Goal: Obtain resource: Obtain resource

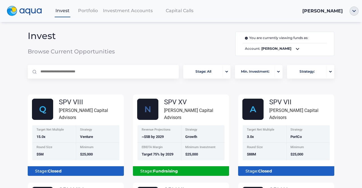
click at [99, 18] on nav "Invest Portfolio Investment Accounts Capital Calls [PERSON_NAME]" at bounding box center [181, 11] width 362 height 22
click at [87, 8] on span "Portfolio" at bounding box center [88, 10] width 20 height 5
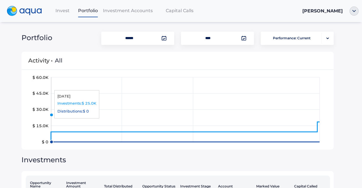
scroll to position [66, 0]
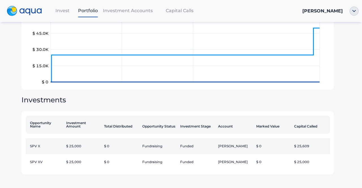
click at [111, 143] on td "$ 0" at bounding box center [121, 146] width 38 height 16
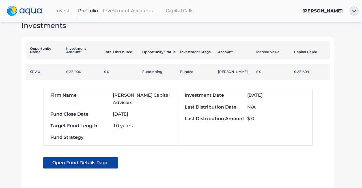
scroll to position [0, 0]
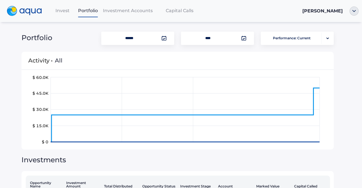
click at [123, 16] on div "Investment Accounts" at bounding box center [128, 11] width 54 height 12
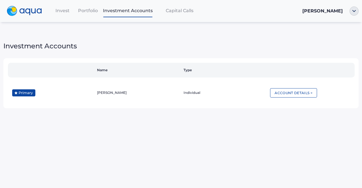
click at [67, 11] on span "Invest" at bounding box center [62, 10] width 14 height 5
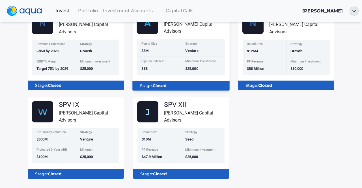
scroll to position [132, 0]
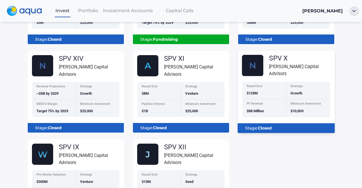
click at [253, 91] on span "$125M" at bounding box center [252, 93] width 11 height 4
click at [280, 66] on div "[PERSON_NAME] Capital Advisors" at bounding box center [302, 70] width 66 height 14
click at [263, 123] on div "Stage: Closed" at bounding box center [286, 128] width 88 height 10
click at [296, 85] on div "Strategy" at bounding box center [309, 87] width 36 height 5
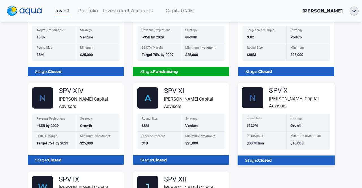
scroll to position [52, 0]
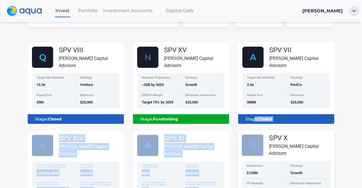
drag, startPoint x: 252, startPoint y: 117, endPoint x: 255, endPoint y: 133, distance: 17.0
click at [255, 133] on div "SPV VIII [PERSON_NAME] Capital Advisors Target Net Multiple 15.0x Strategy Vent…" at bounding box center [181, 168] width 316 height 265
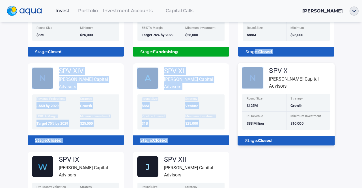
scroll to position [119, 0]
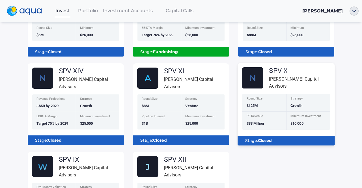
click at [280, 105] on div "Round Size $125M" at bounding box center [264, 103] width 44 height 18
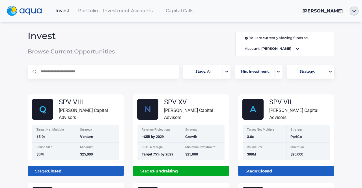
click at [90, 12] on span "Portfolio" at bounding box center [88, 10] width 20 height 5
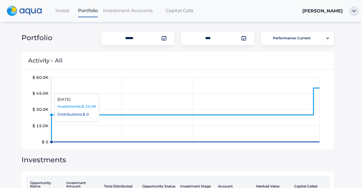
scroll to position [66, 0]
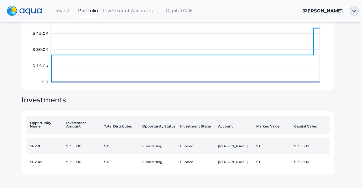
click at [81, 141] on td "$ 25,000" at bounding box center [83, 146] width 38 height 16
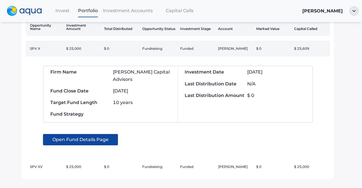
scroll to position [158, 0]
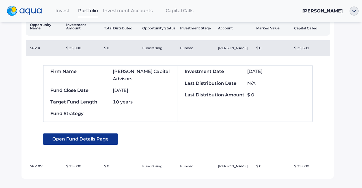
click at [89, 134] on span "Open Fund Details Page" at bounding box center [80, 139] width 56 height 11
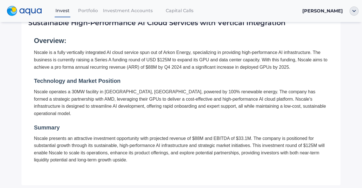
scroll to position [54, 0]
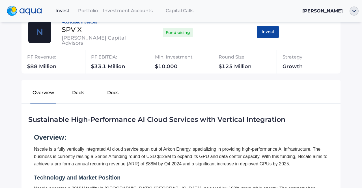
click at [105, 96] on button "Docs" at bounding box center [112, 94] width 35 height 18
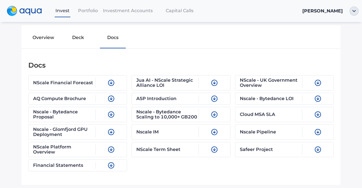
scroll to position [133, 0]
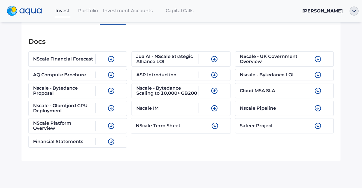
click at [148, 133] on div "NScale Term Sheet" at bounding box center [181, 125] width 100 height 15
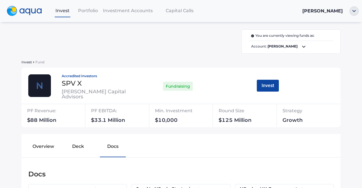
click at [85, 10] on span "Portfolio" at bounding box center [88, 10] width 20 height 5
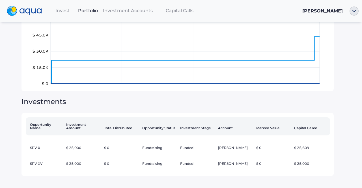
scroll to position [66, 0]
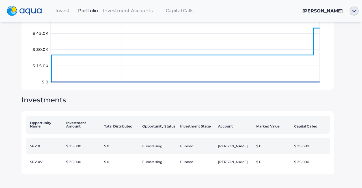
click at [147, 149] on td "Fundraising" at bounding box center [159, 146] width 38 height 16
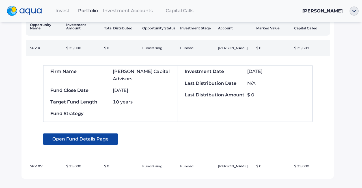
scroll to position [159, 0]
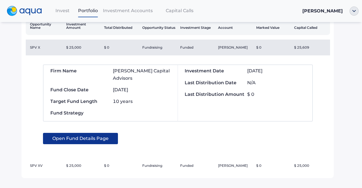
click at [73, 139] on span "Open Fund Details Page" at bounding box center [80, 138] width 56 height 11
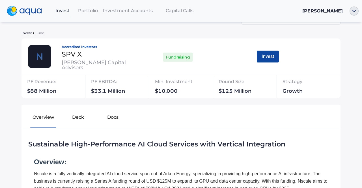
scroll to position [30, 0]
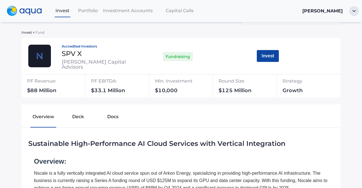
click at [113, 117] on button "Docs" at bounding box center [112, 118] width 35 height 18
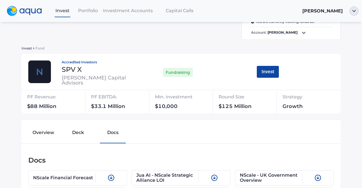
scroll to position [0, 0]
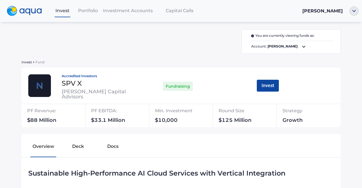
click at [88, 8] on span "Portfolio" at bounding box center [88, 10] width 20 height 5
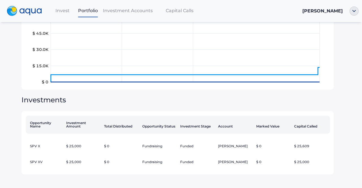
scroll to position [66, 0]
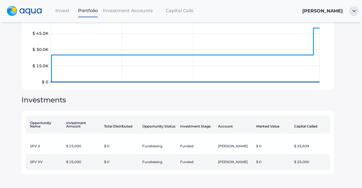
click at [115, 158] on td "$ 0" at bounding box center [121, 162] width 38 height 16
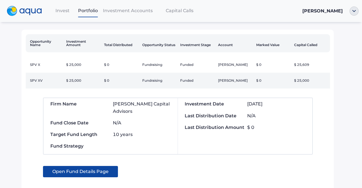
scroll to position [148, 0]
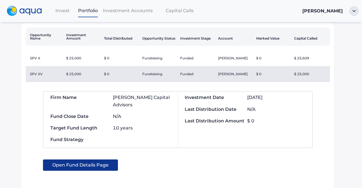
click at [84, 166] on span "Open Fund Details Page" at bounding box center [80, 165] width 56 height 11
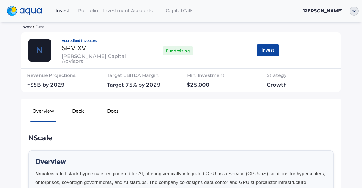
scroll to position [36, 0]
drag, startPoint x: 65, startPoint y: 101, endPoint x: 74, endPoint y: 113, distance: 15.2
click at [74, 113] on div "Overview Deck Docs" at bounding box center [180, 109] width 319 height 23
click at [74, 113] on button "Deck" at bounding box center [78, 112] width 35 height 18
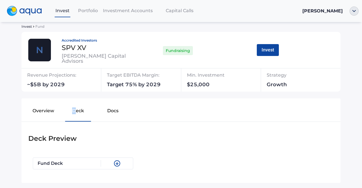
scroll to position [64, 0]
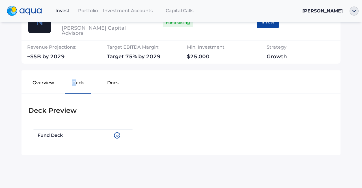
click at [108, 87] on button "Docs" at bounding box center [112, 84] width 35 height 18
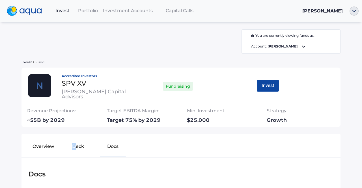
scroll to position [41, 0]
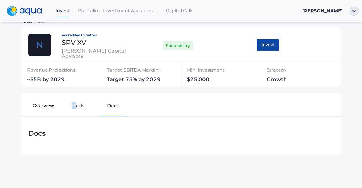
click at [74, 102] on button "Deck" at bounding box center [78, 107] width 35 height 18
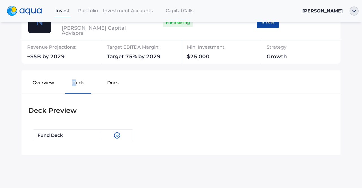
click at [103, 91] on button "Docs" at bounding box center [112, 84] width 35 height 18
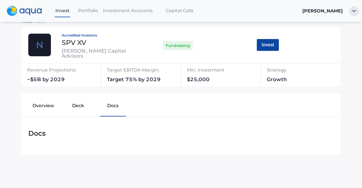
click at [110, 117] on div "Overview Deck Docs Docs" at bounding box center [180, 117] width 319 height 48
click at [112, 105] on button "Docs" at bounding box center [112, 107] width 35 height 18
click at [38, 105] on button "Overview" at bounding box center [43, 107] width 35 height 18
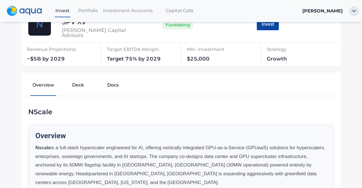
scroll to position [0, 0]
